Goal: Task Accomplishment & Management: Manage account settings

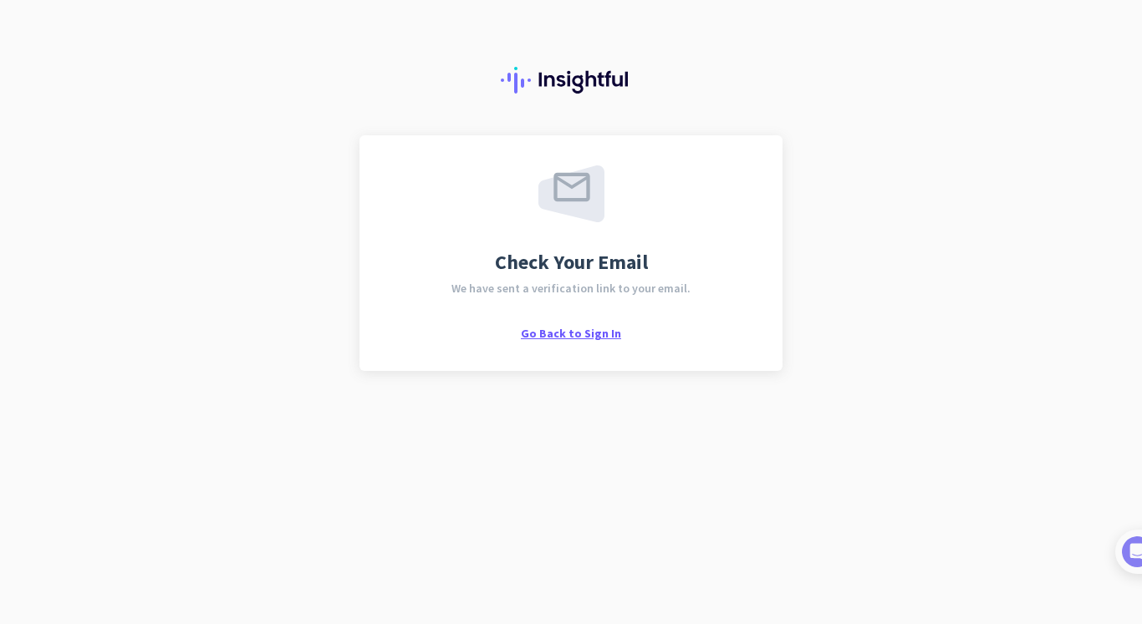
click at [566, 335] on span "Go Back to Sign In" at bounding box center [571, 333] width 100 height 15
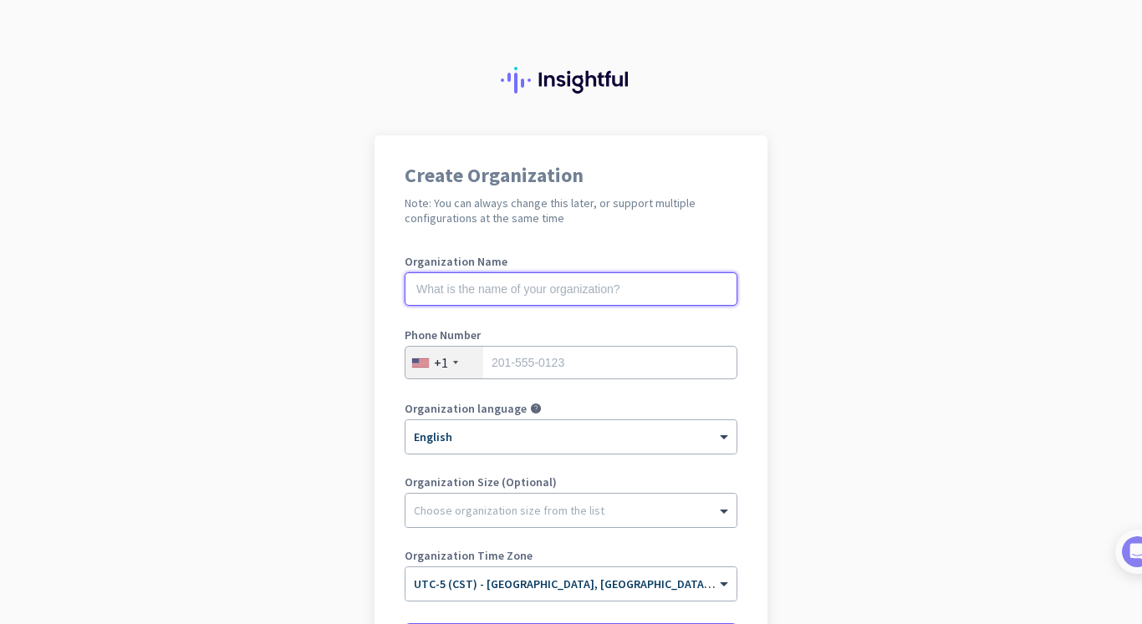
click at [564, 288] on input "text" at bounding box center [571, 289] width 333 height 33
type input "Mercor"
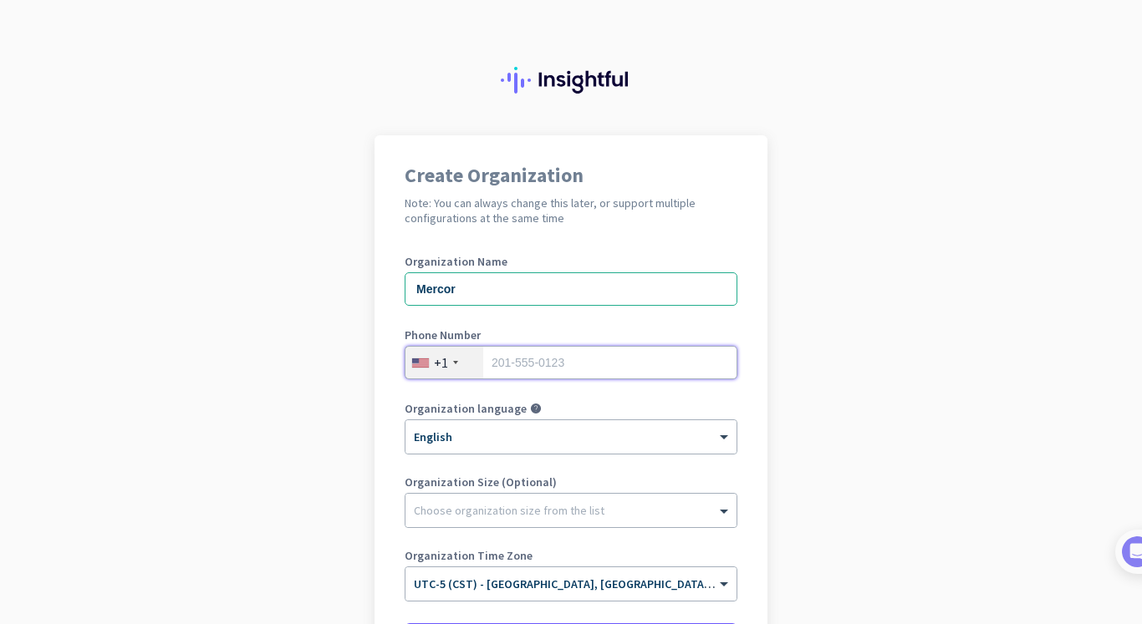
click at [585, 354] on input "tel" at bounding box center [571, 362] width 333 height 33
type input "2699981862"
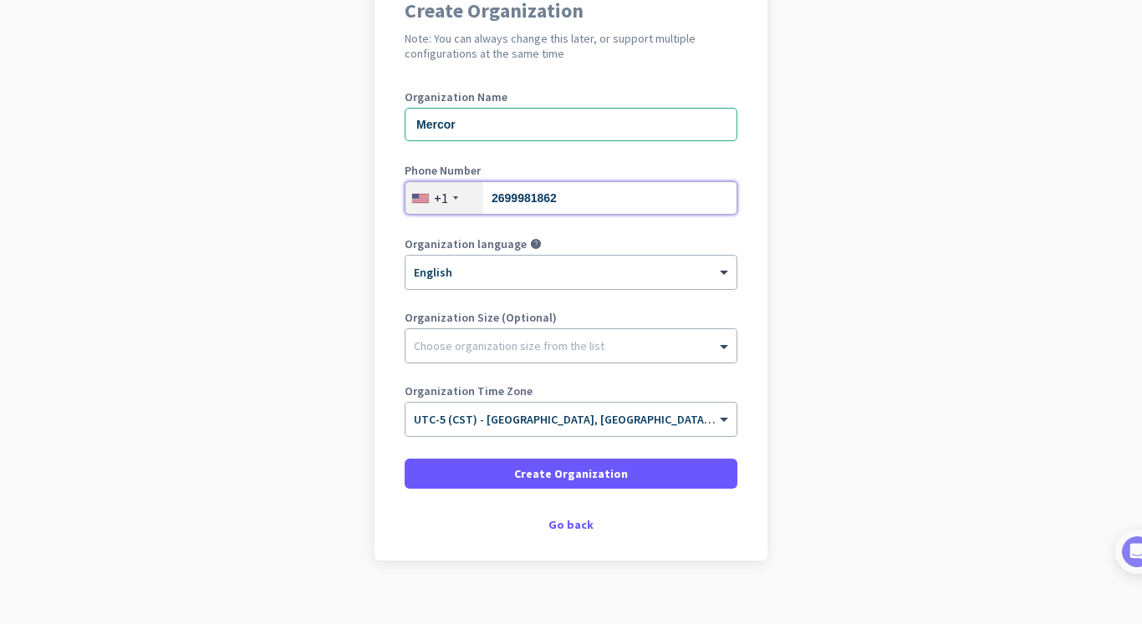
scroll to position [176, 0]
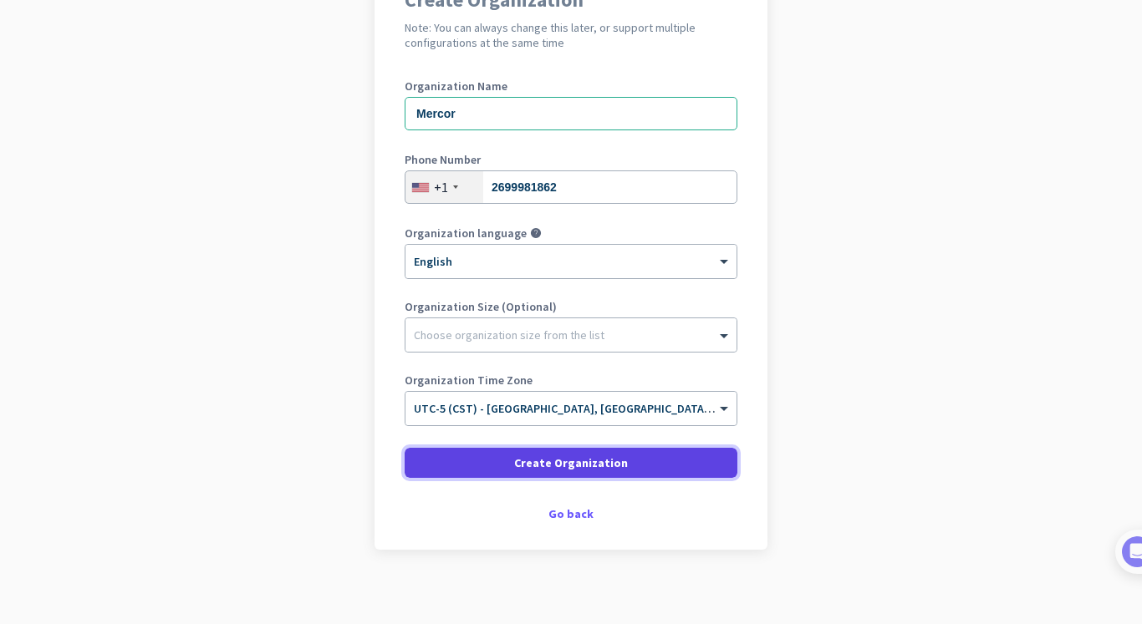
click at [585, 457] on span "Create Organization" at bounding box center [571, 463] width 114 height 17
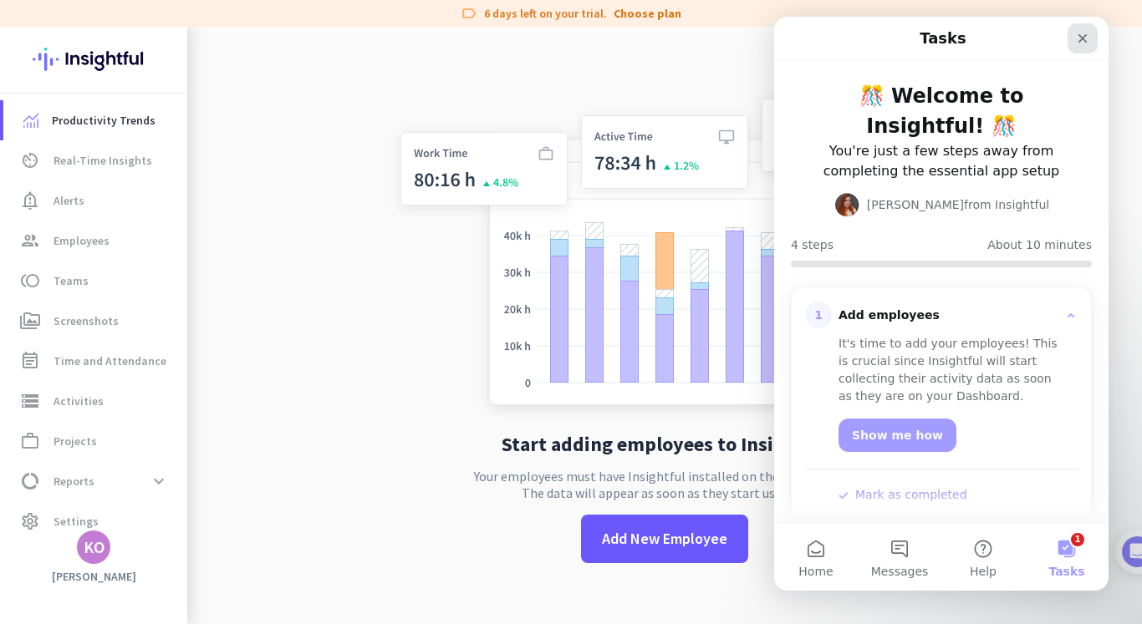
click at [1087, 41] on icon "Close" at bounding box center [1082, 38] width 13 height 13
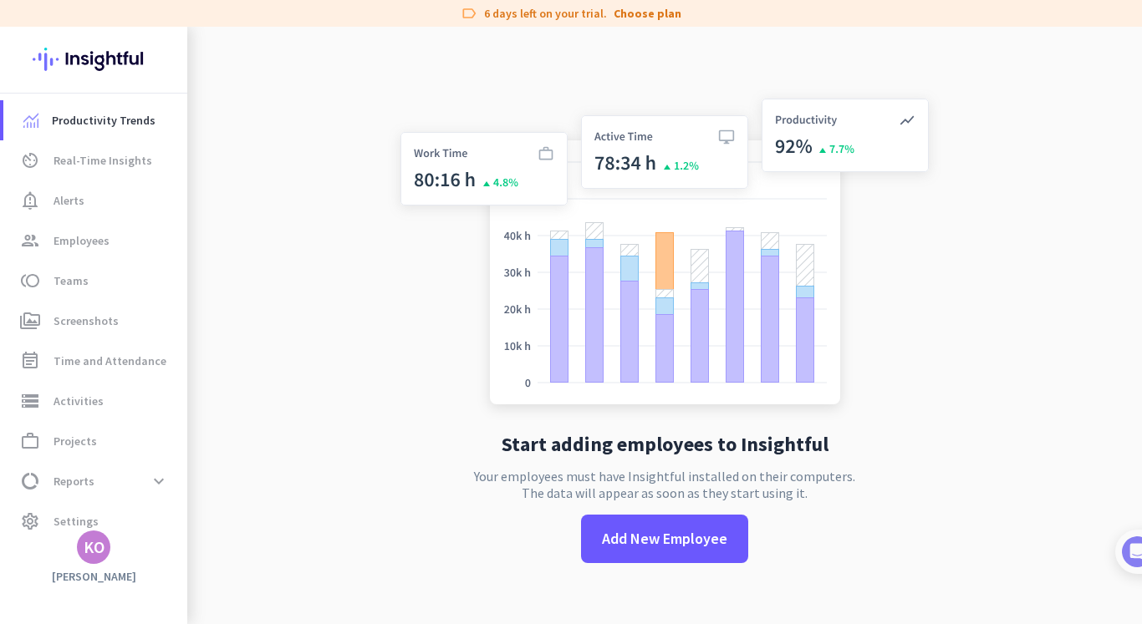
click at [95, 550] on div "KO" at bounding box center [94, 547] width 21 height 17
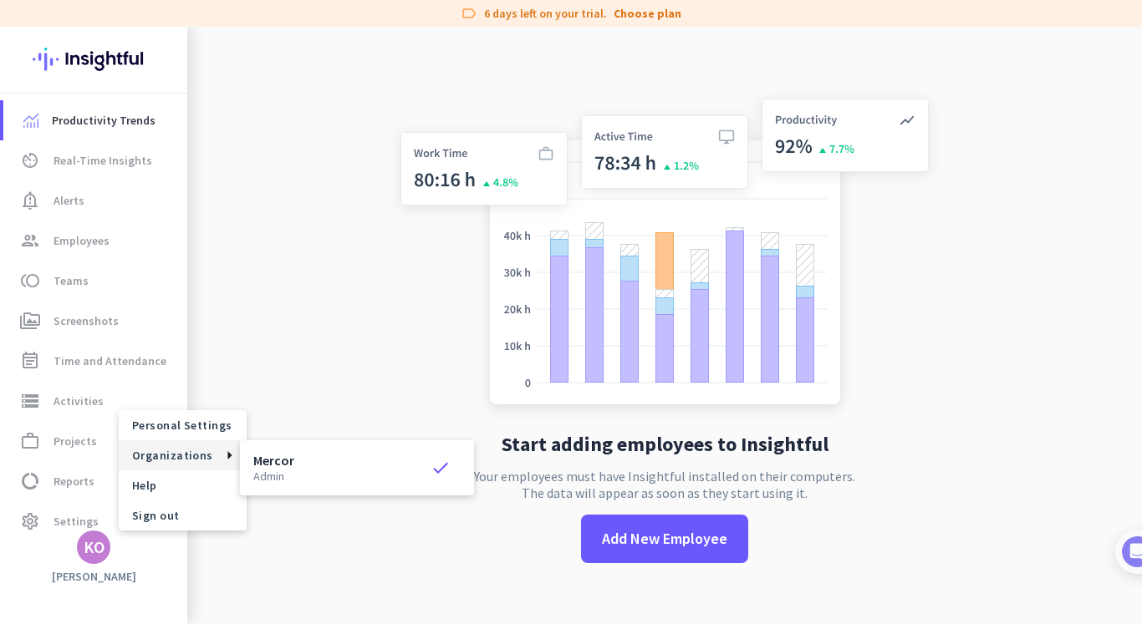
click at [201, 462] on span "Organizations" at bounding box center [172, 455] width 81 height 15
click at [286, 471] on p "admin" at bounding box center [273, 477] width 41 height 12
